Goal: Task Accomplishment & Management: Use online tool/utility

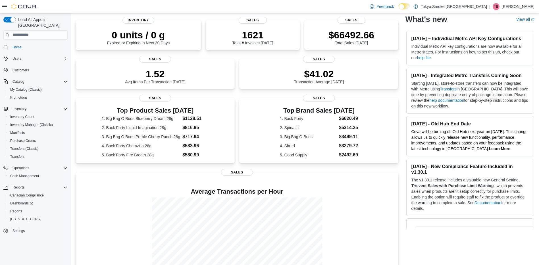
scroll to position [68, 0]
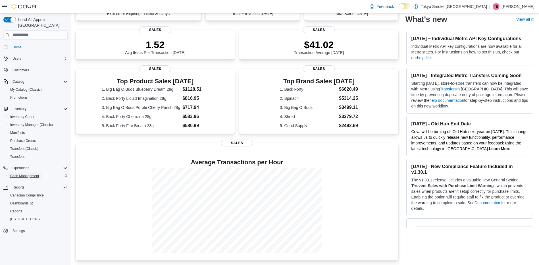
click at [29, 174] on span "Cash Management" at bounding box center [24, 176] width 29 height 5
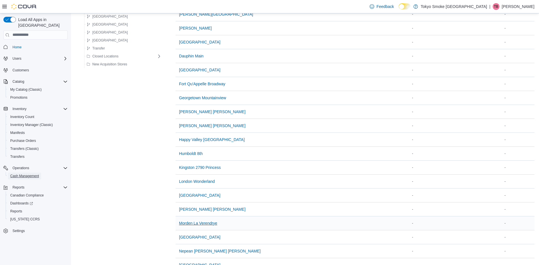
scroll to position [170, 0]
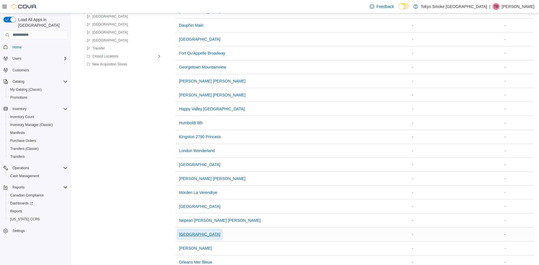
click at [189, 232] on span "[GEOGRAPHIC_DATA]" at bounding box center [199, 234] width 41 height 6
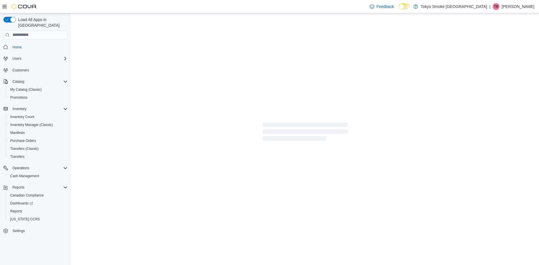
click at [189, 232] on div at bounding box center [305, 132] width 468 height 239
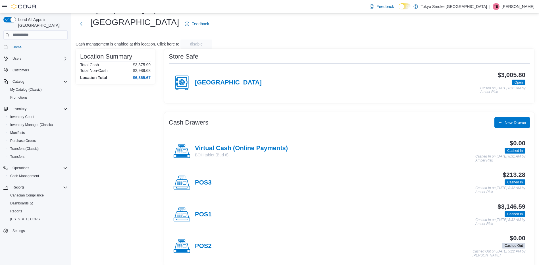
scroll to position [18, 0]
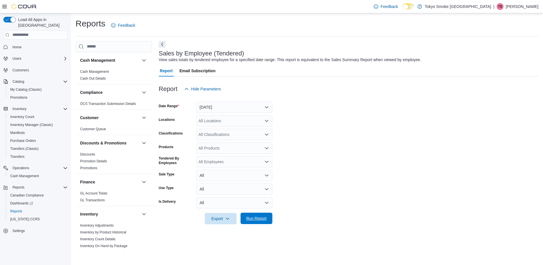
click at [265, 221] on span "Run Report" at bounding box center [256, 218] width 25 height 11
